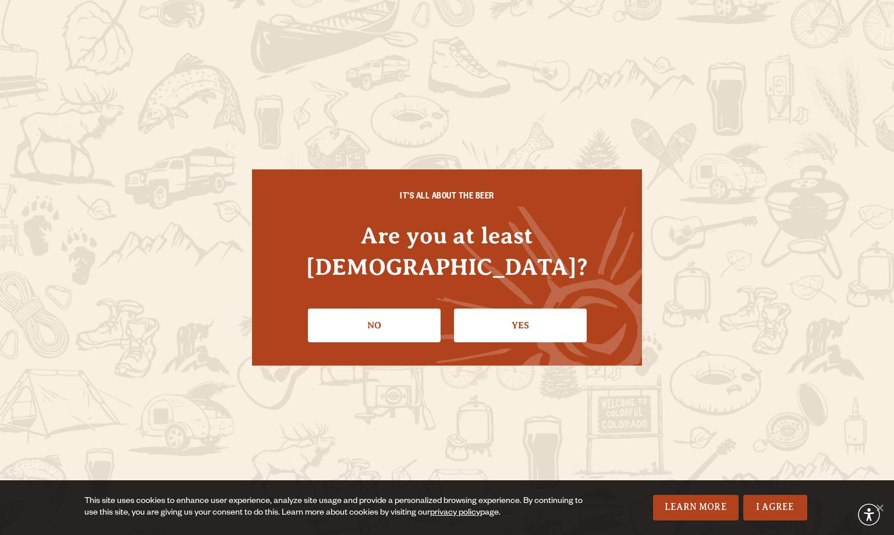
click at [559, 327] on div "IT'S ALL ABOUT THE BEER Are you at least [DEMOGRAPHIC_DATA]? No Yes" at bounding box center [447, 267] width 390 height 196
click at [543, 319] on link "Yes" at bounding box center [520, 325] width 133 height 34
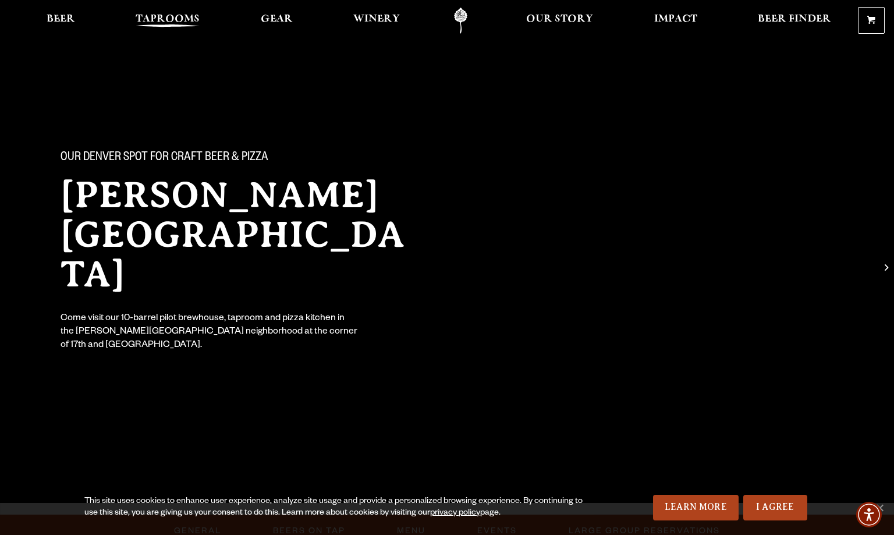
click at [183, 19] on span "Taprooms" at bounding box center [168, 19] width 64 height 9
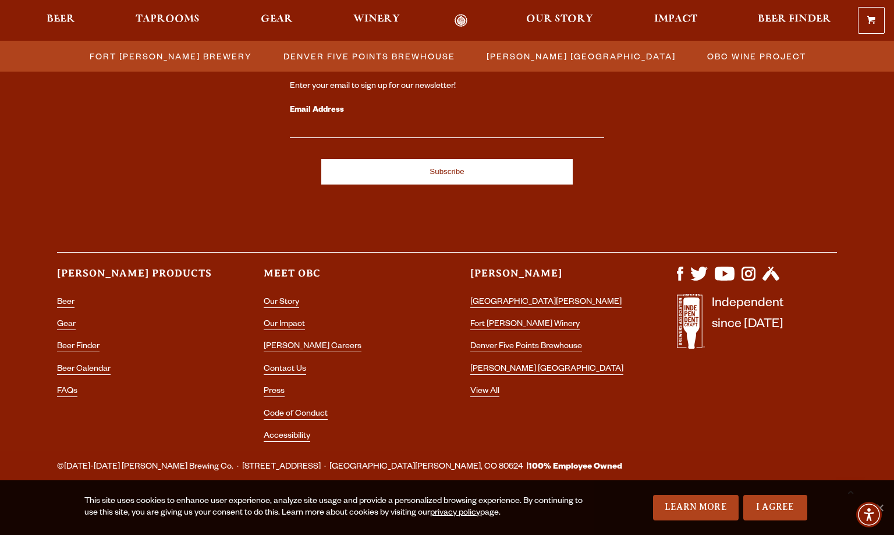
scroll to position [1634, 0]
click at [510, 365] on link "[PERSON_NAME] [GEOGRAPHIC_DATA]" at bounding box center [546, 370] width 153 height 10
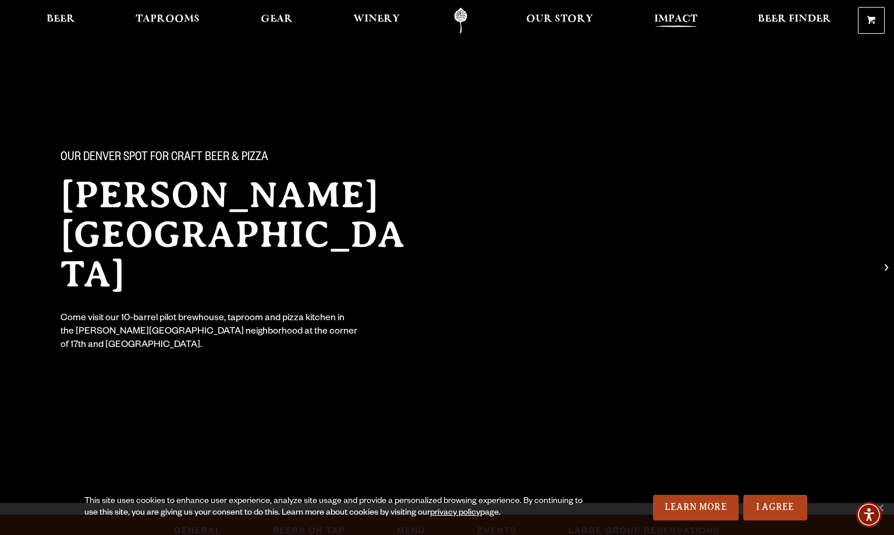
click at [684, 16] on span "Impact" at bounding box center [675, 19] width 43 height 9
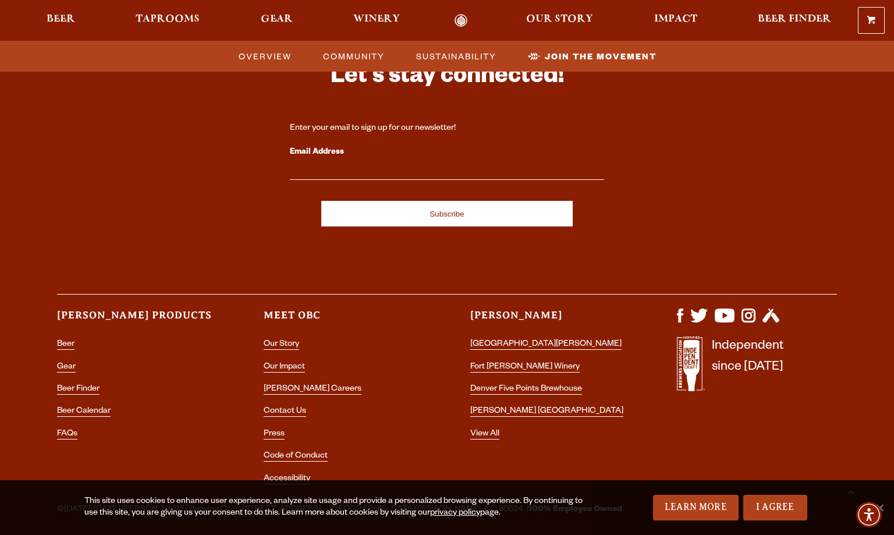
scroll to position [3596, 0]
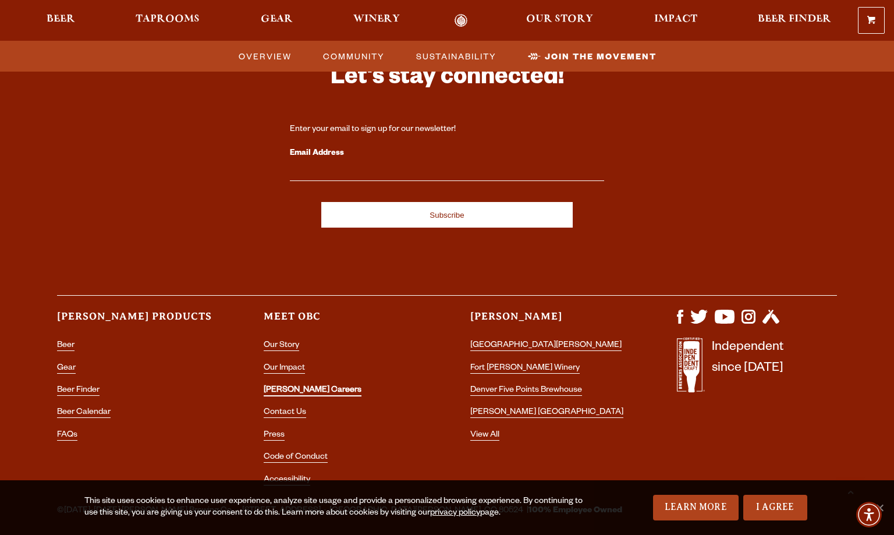
click at [294, 386] on link "[PERSON_NAME] Careers" at bounding box center [313, 391] width 98 height 10
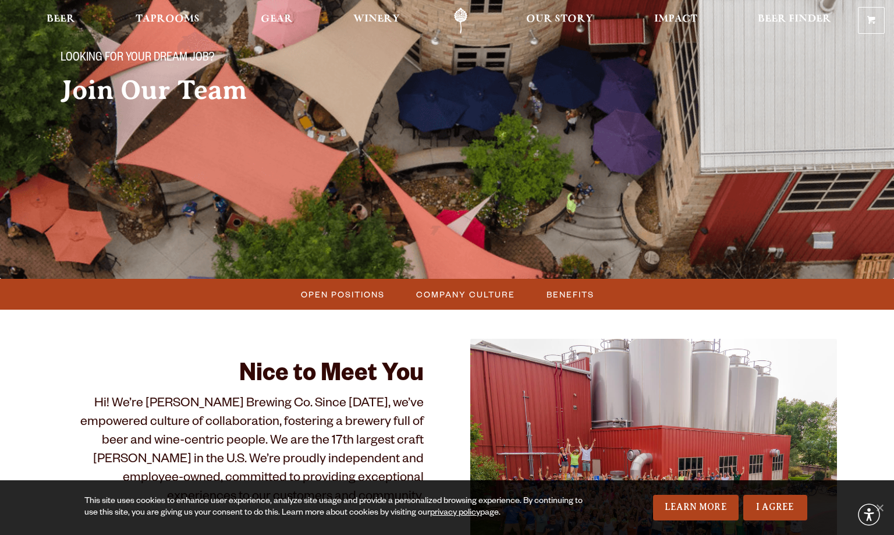
scroll to position [102, 0]
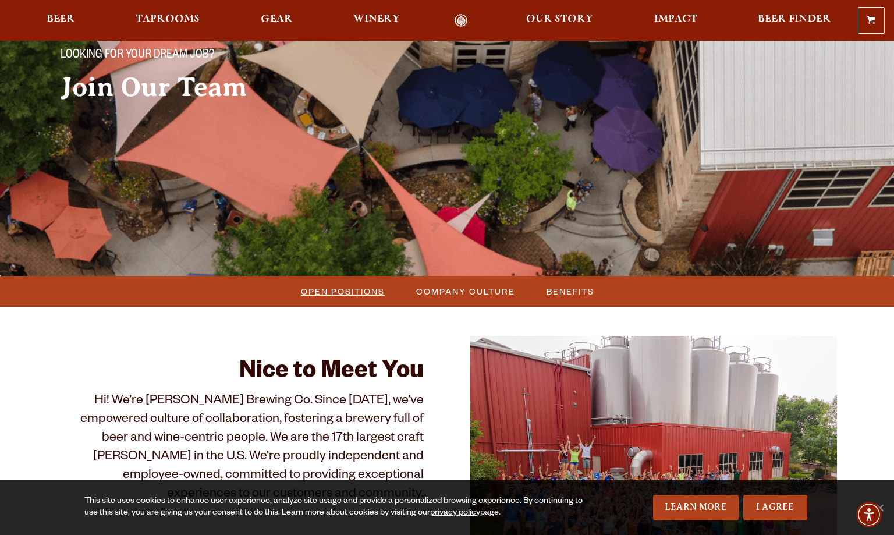
click at [368, 301] on ul "Open Positions Company Culture Benefits" at bounding box center [447, 291] width 838 height 31
click at [366, 291] on span "Open Positions" at bounding box center [343, 291] width 84 height 17
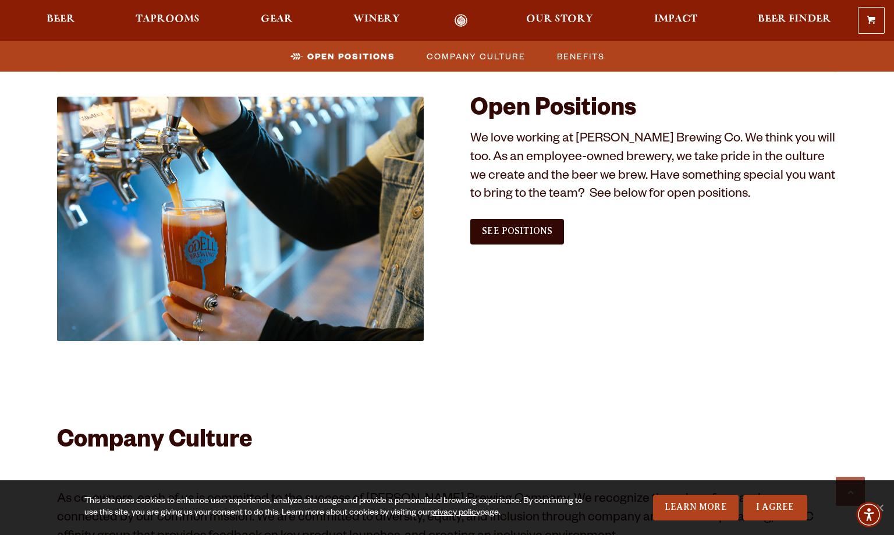
scroll to position [643, 0]
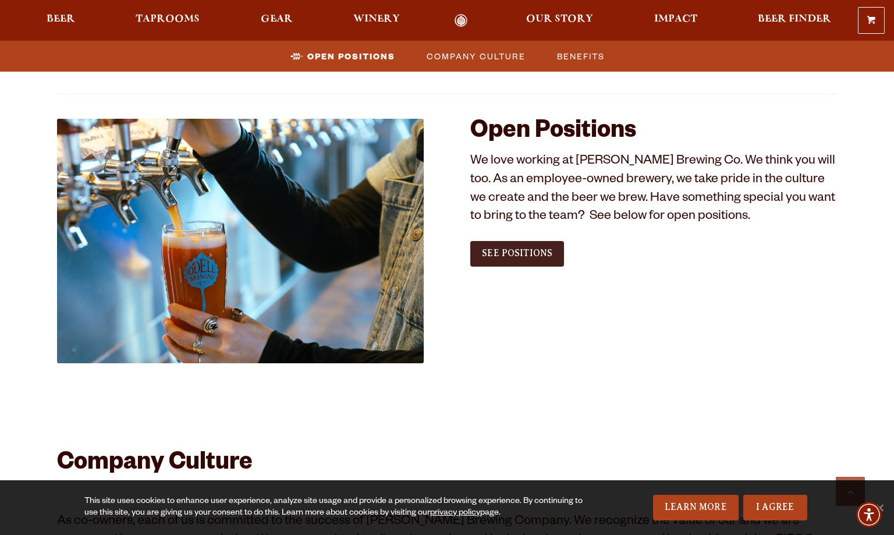
click at [542, 260] on link "See Positions" at bounding box center [517, 254] width 94 height 26
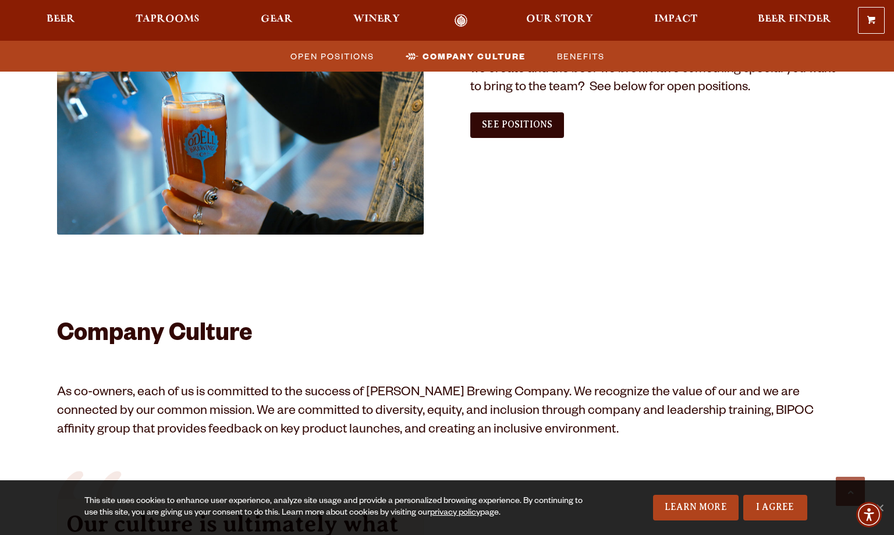
scroll to position [766, 0]
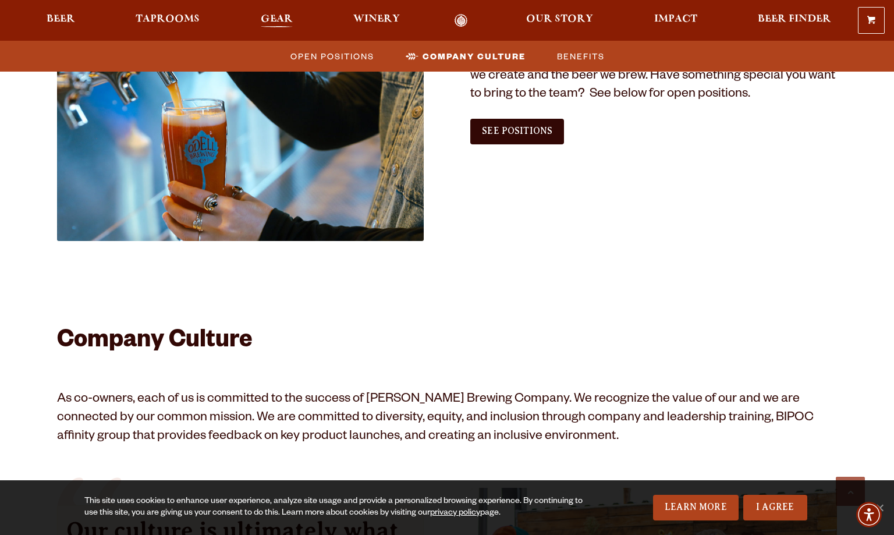
click at [286, 21] on span "Gear" at bounding box center [277, 19] width 32 height 9
